Goal: Task Accomplishment & Management: Manage account settings

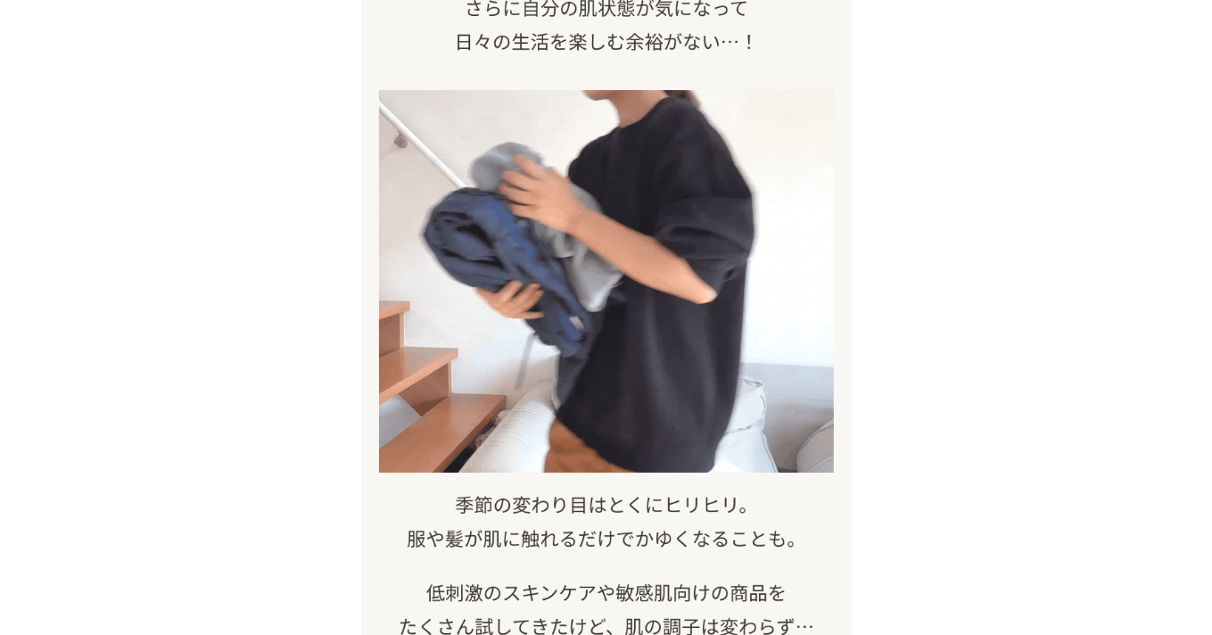
scroll to position [714, 0]
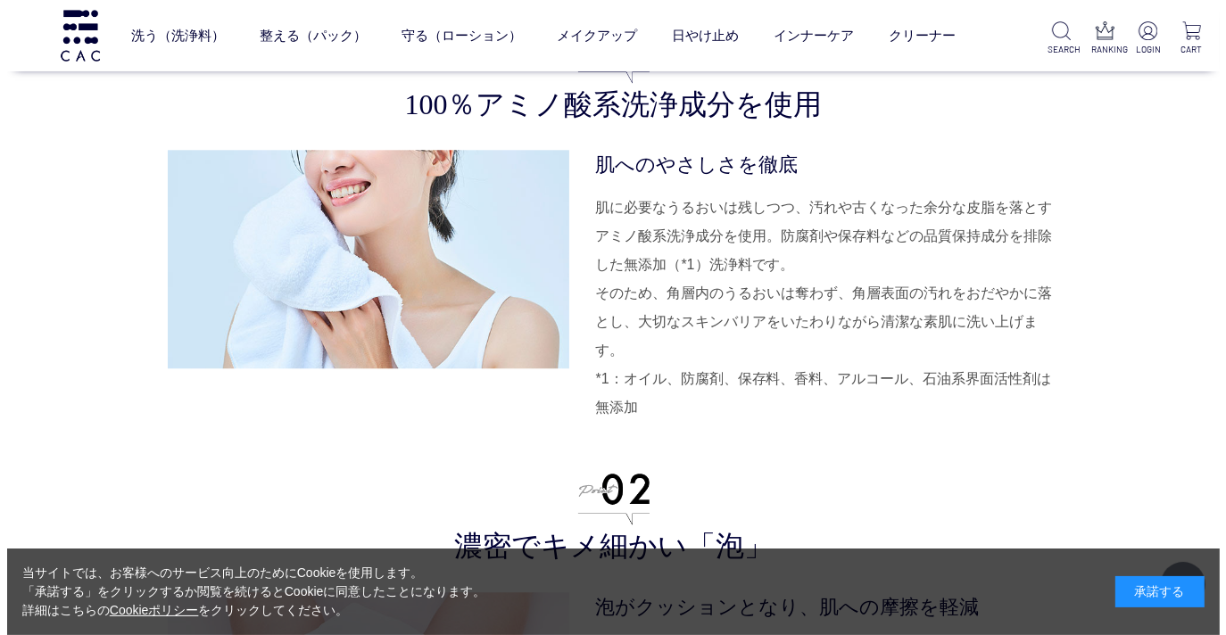
scroll to position [4282, 0]
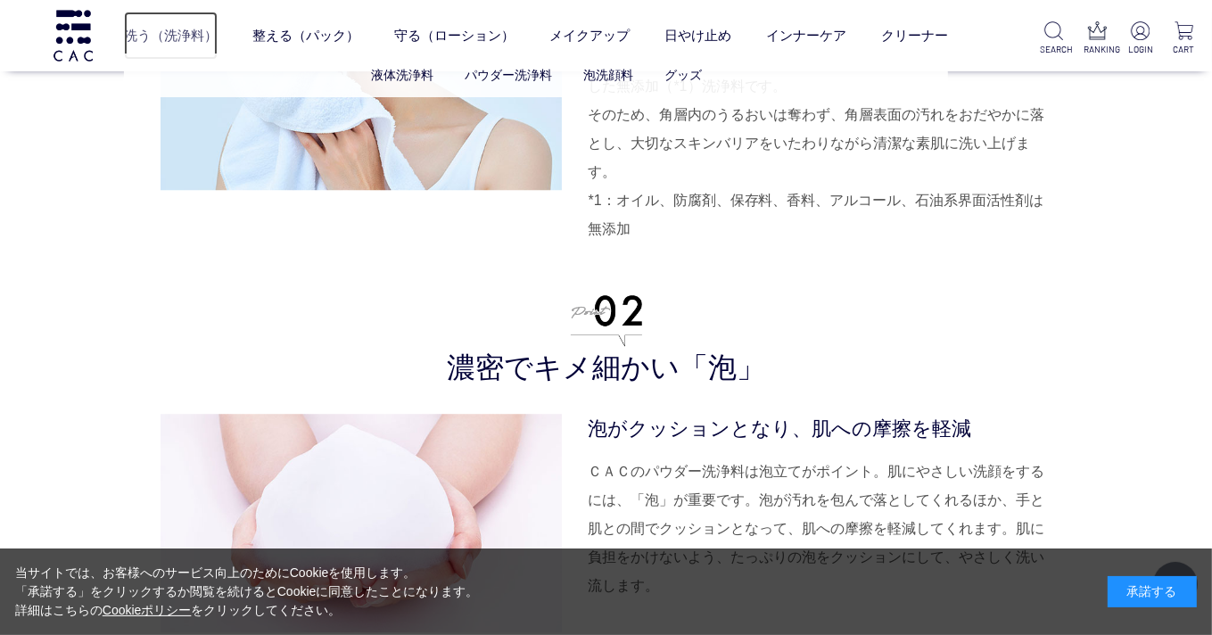
click at [150, 24] on link "洗う（洗浄料）" at bounding box center [171, 36] width 94 height 48
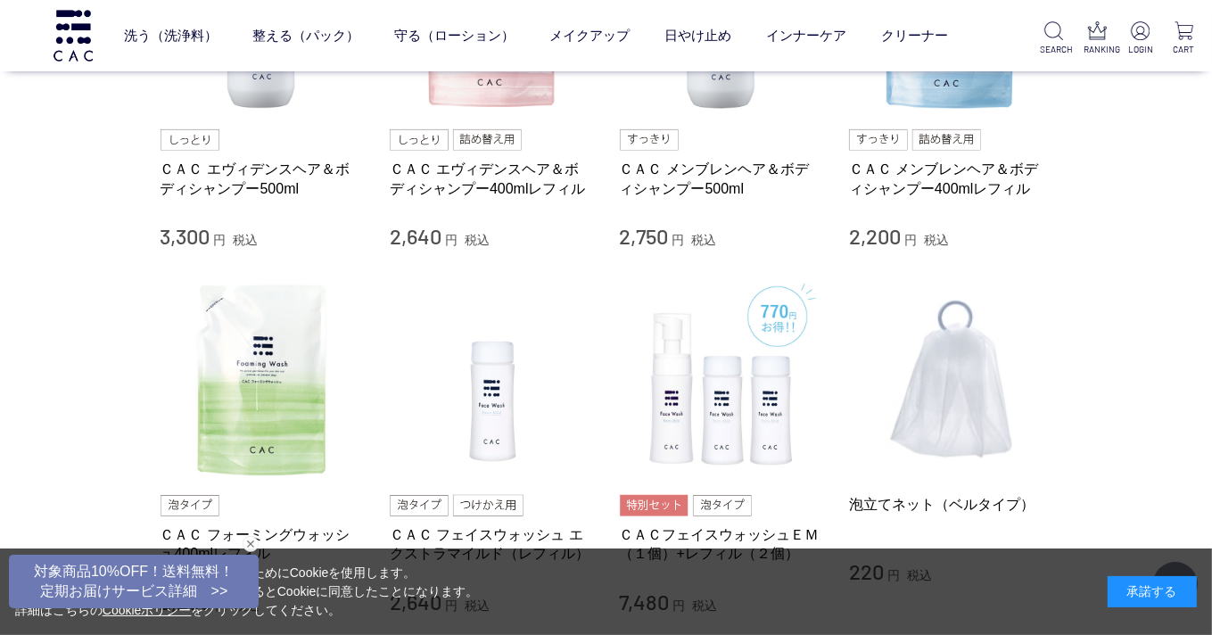
scroll to position [892, 0]
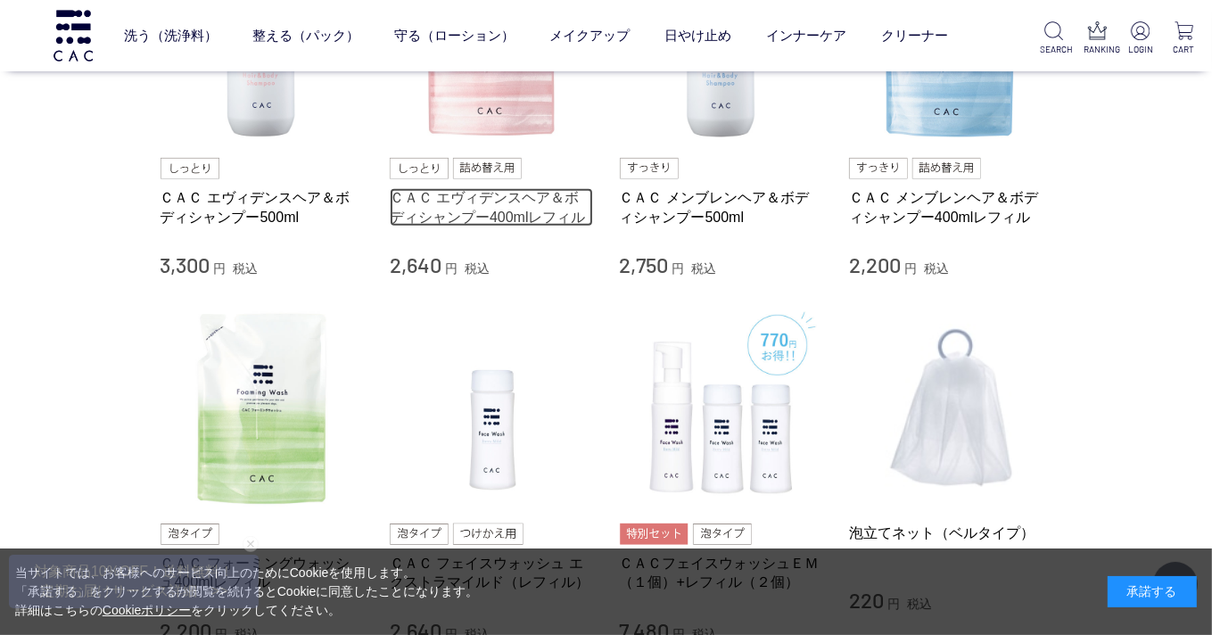
click at [451, 196] on link "ＣＡＣ エヴィデンスヘア＆ボディシャンプー400mlレフィル" at bounding box center [491, 207] width 203 height 38
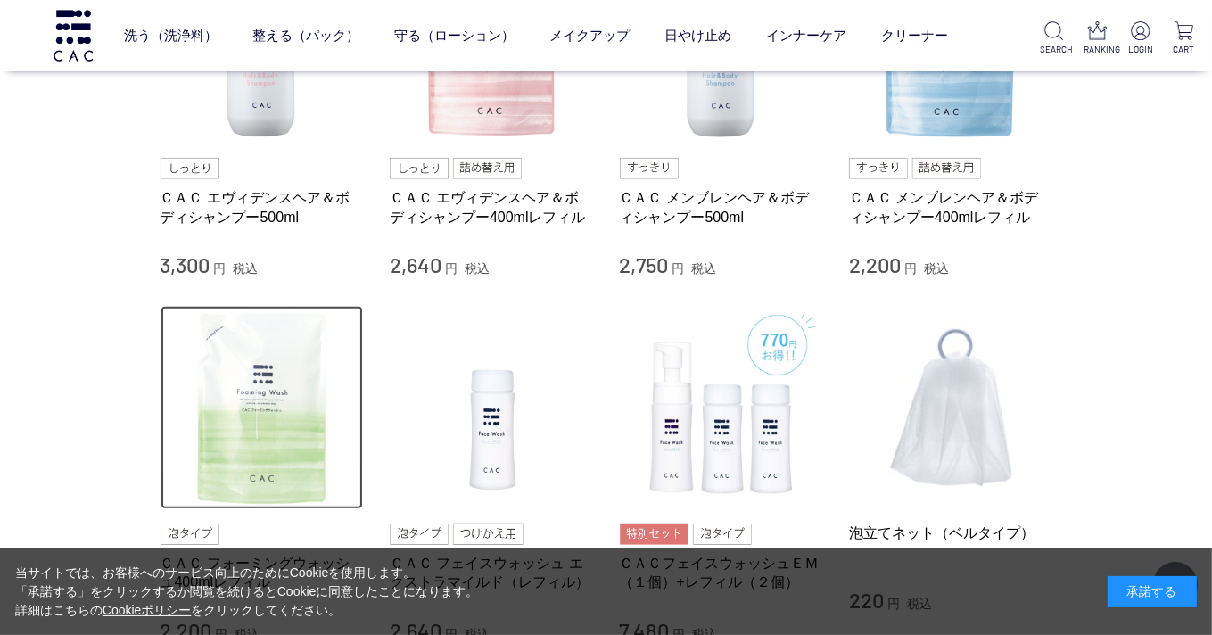
click at [271, 384] on img at bounding box center [262, 407] width 203 height 203
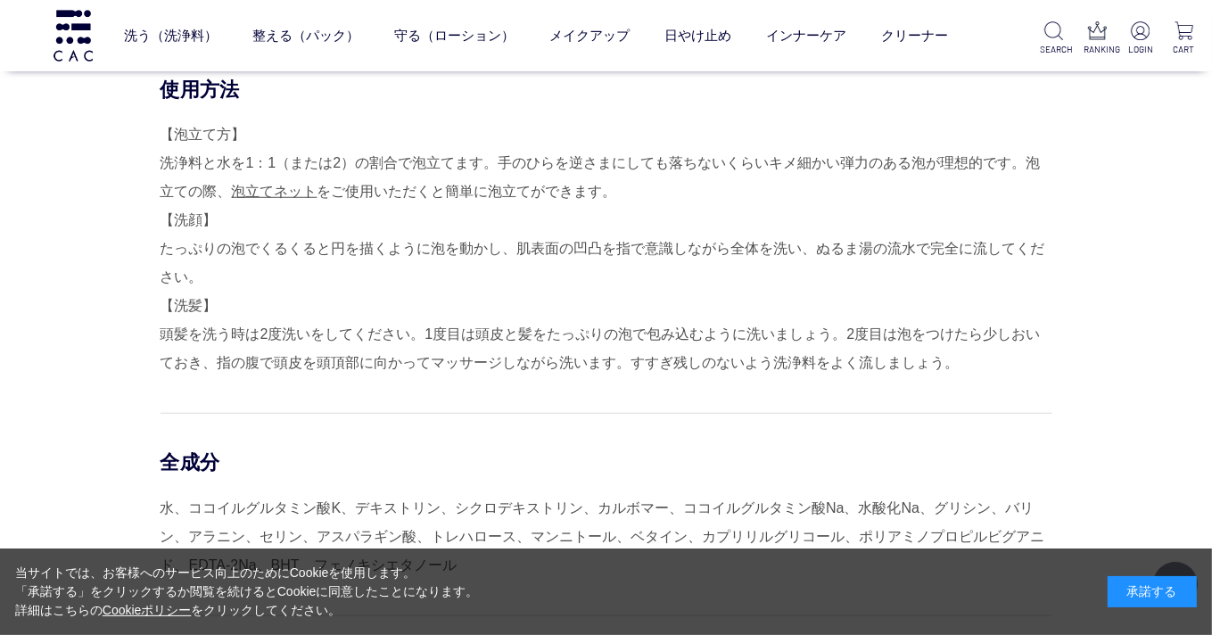
scroll to position [1338, 0]
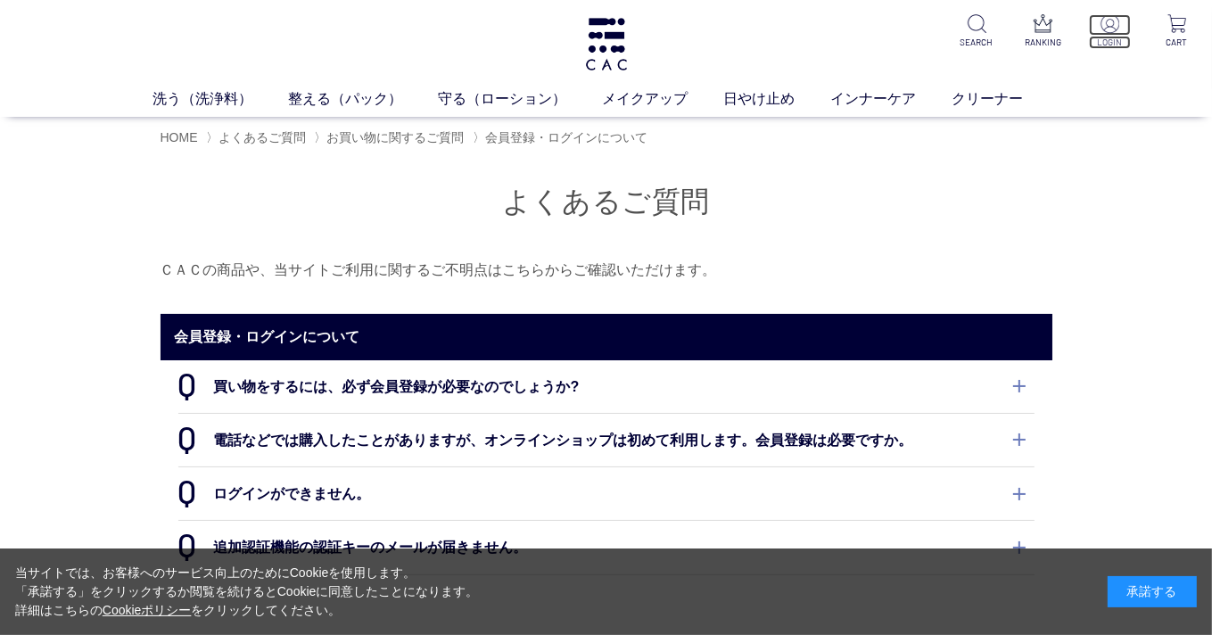
click at [1117, 26] on img at bounding box center [1110, 23] width 19 height 19
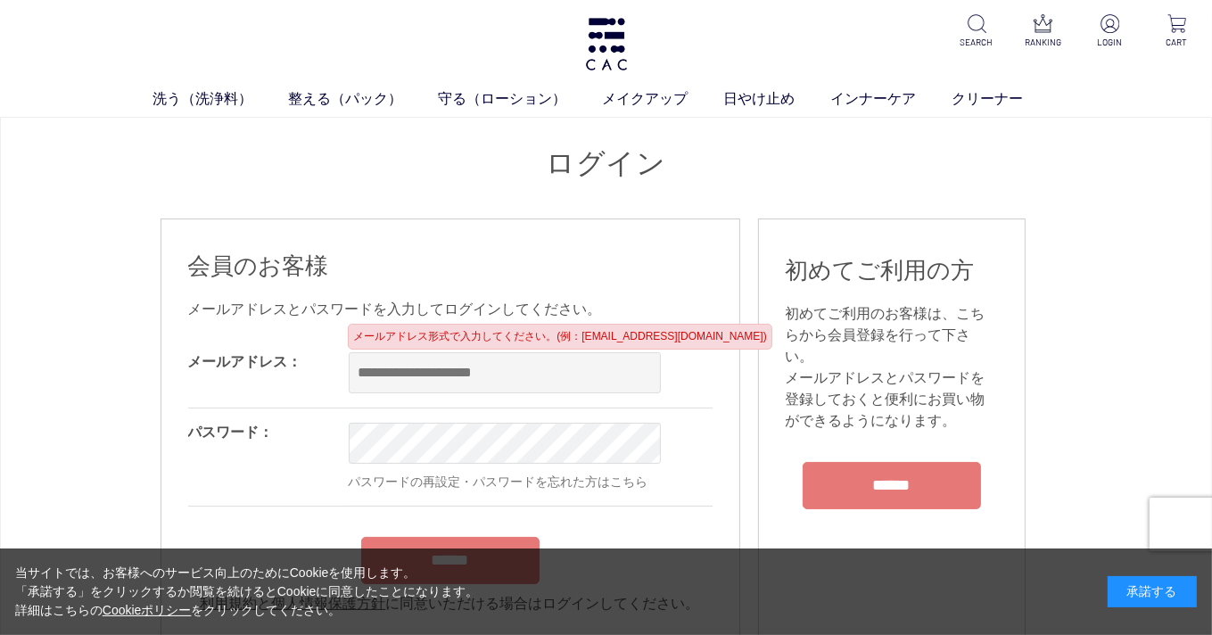
click at [382, 373] on input "email" at bounding box center [505, 372] width 312 height 41
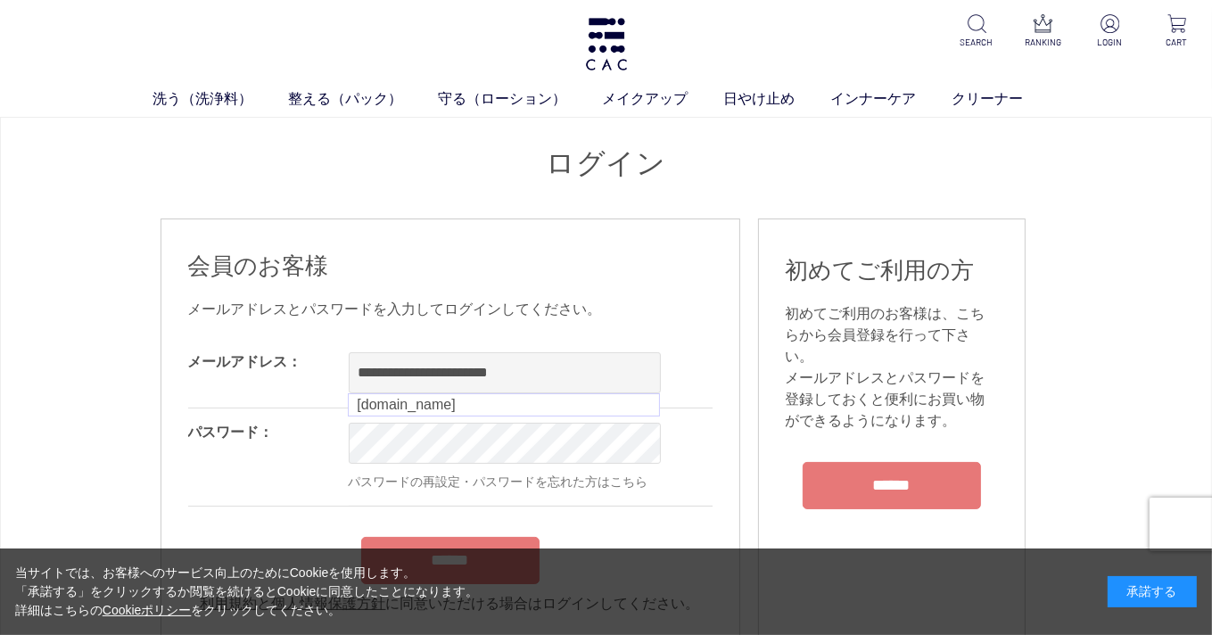
type input "**********"
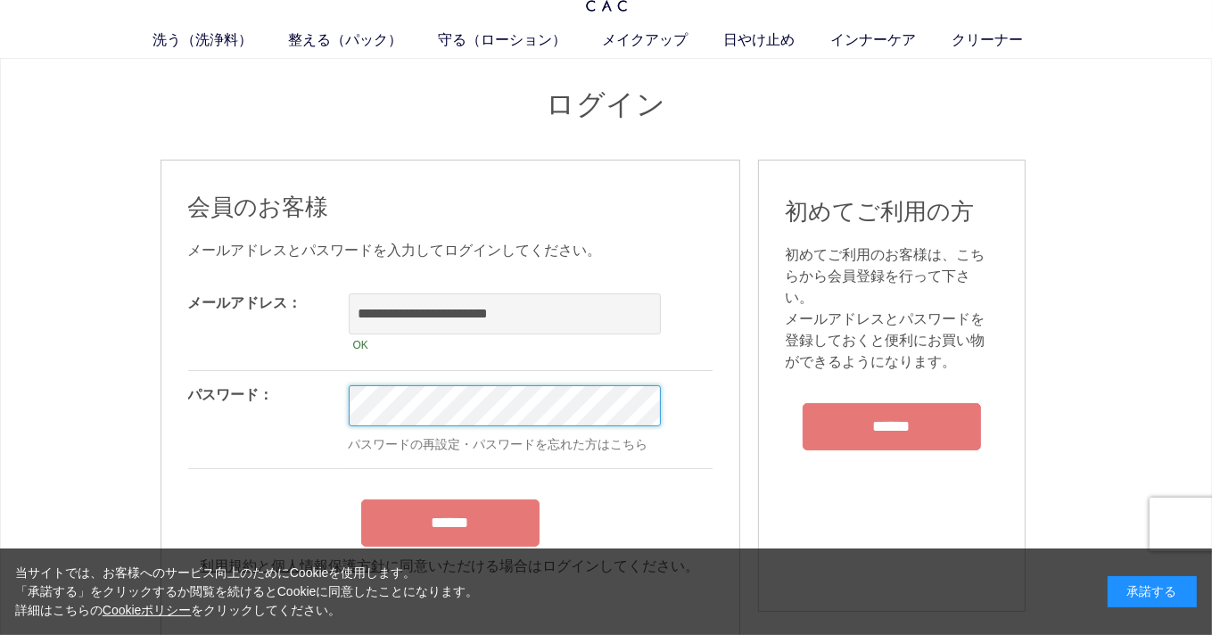
scroll to position [89, 0]
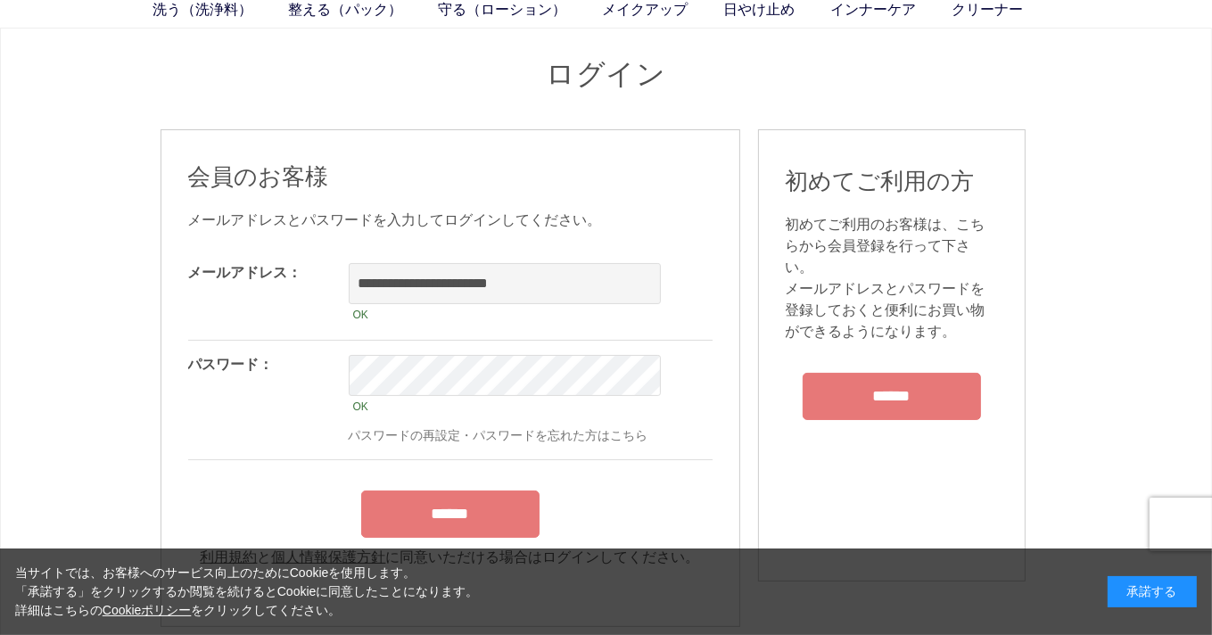
click at [450, 496] on div "******" at bounding box center [450, 510] width 525 height 56
click at [446, 520] on input "******" at bounding box center [450, 514] width 178 height 47
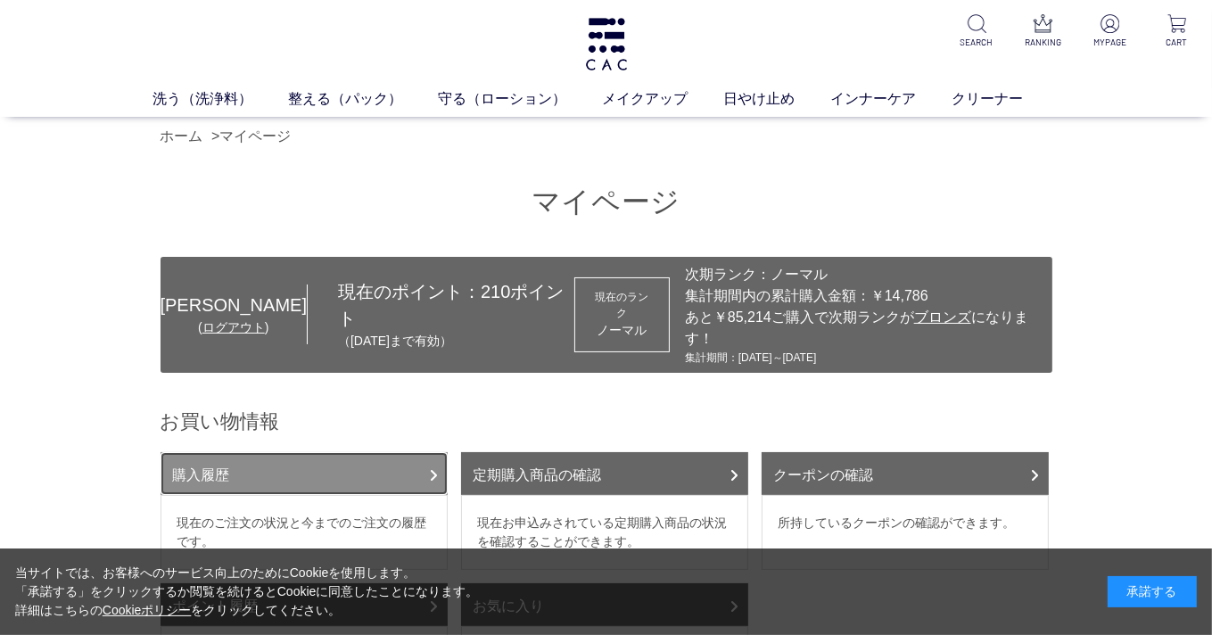
click at [239, 452] on link "購入履歴" at bounding box center [304, 473] width 287 height 43
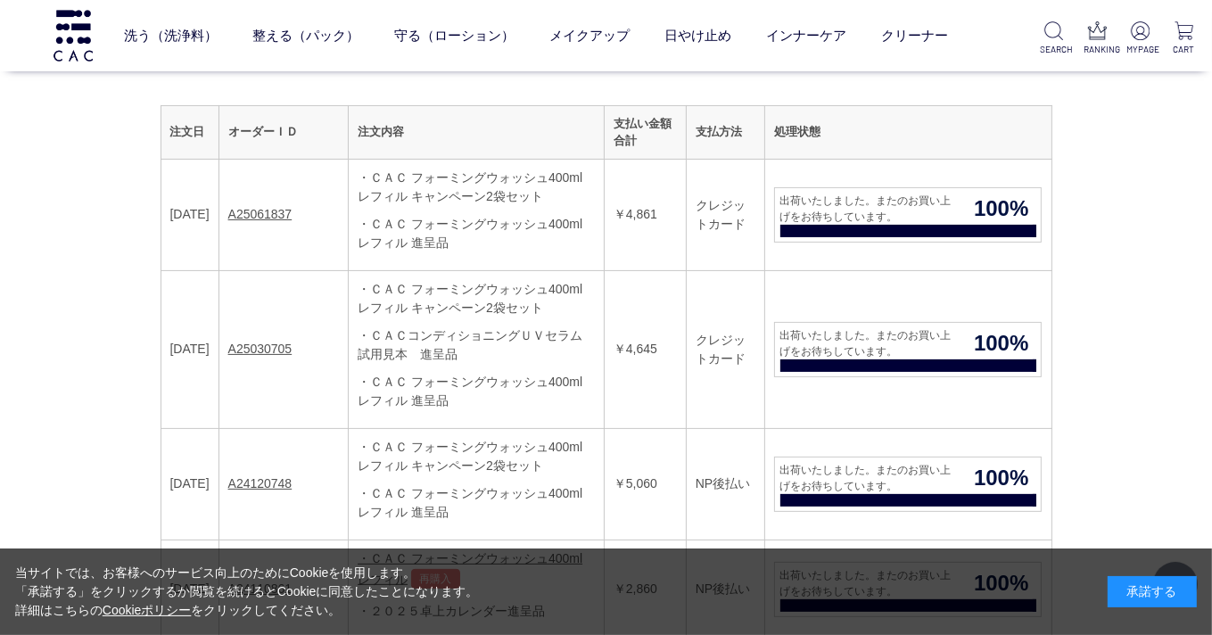
scroll to position [268, 0]
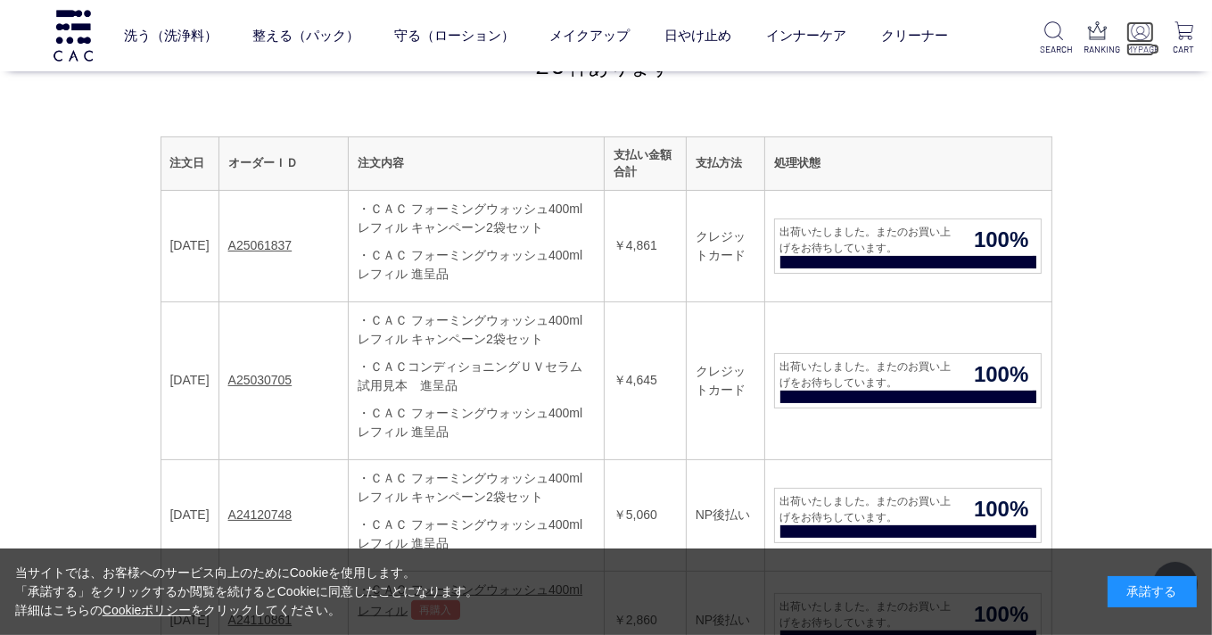
click at [1138, 36] on img at bounding box center [1140, 30] width 19 height 19
